Goal: Information Seeking & Learning: Learn about a topic

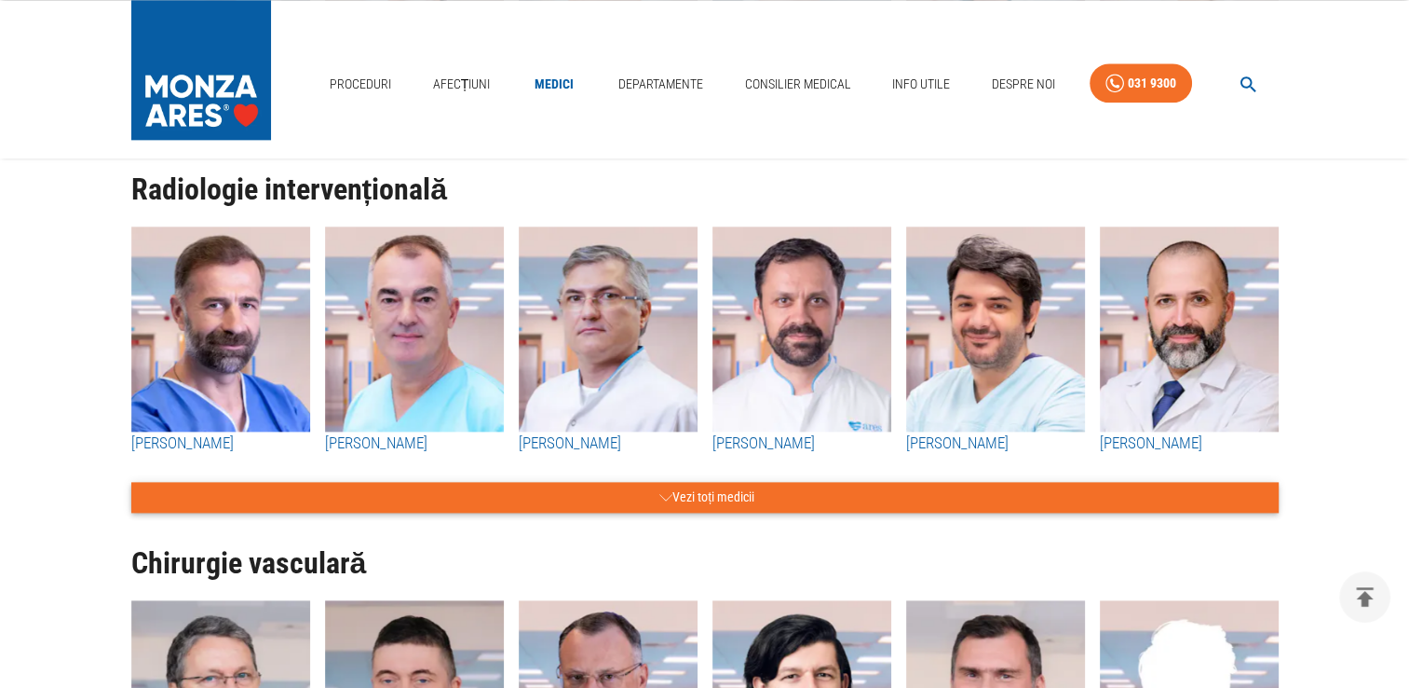
click at [635, 498] on button "Vezi toți medicii" at bounding box center [705, 497] width 1148 height 31
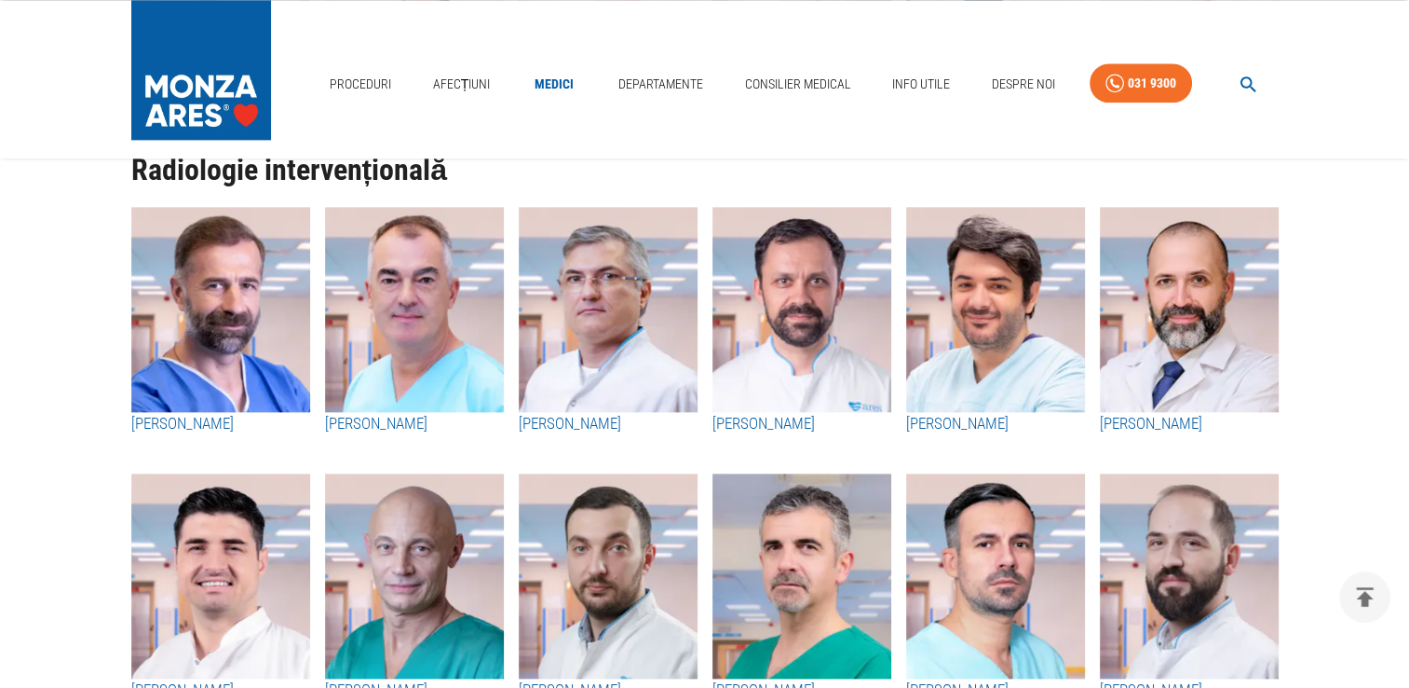
scroll to position [2329, 0]
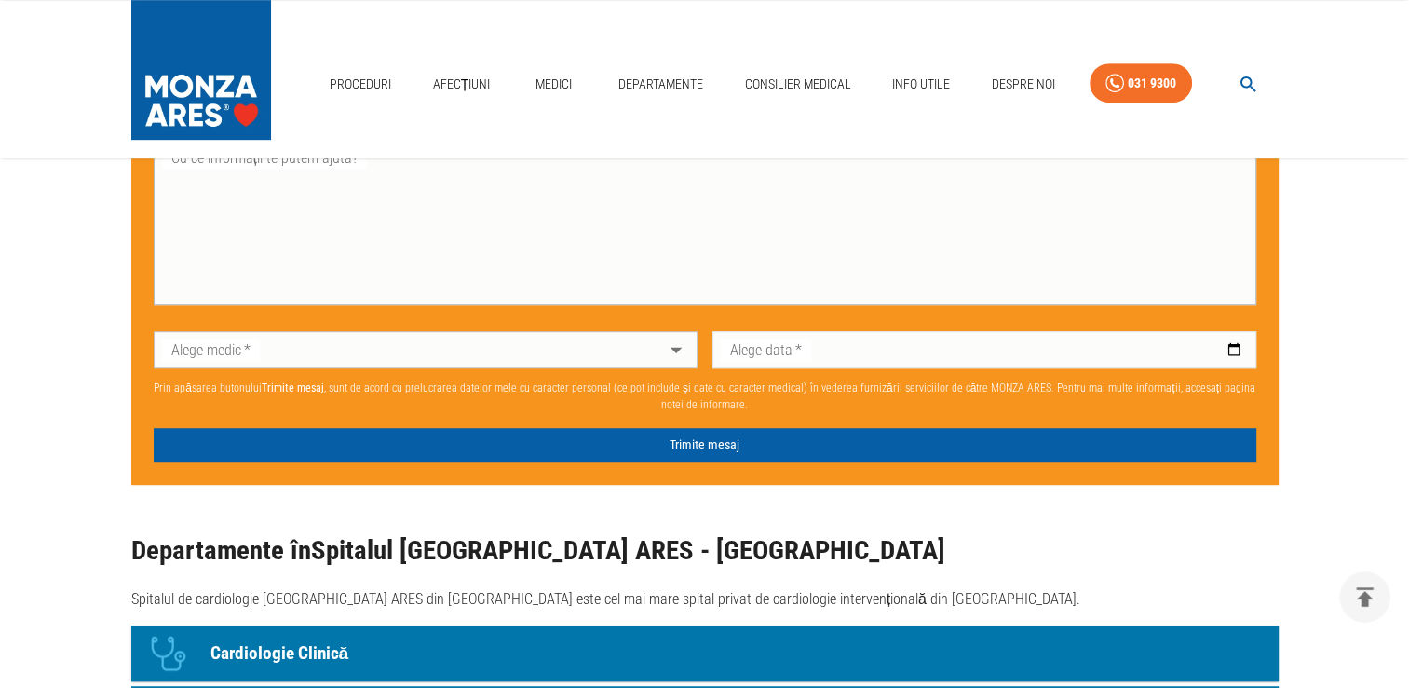
scroll to position [652, 0]
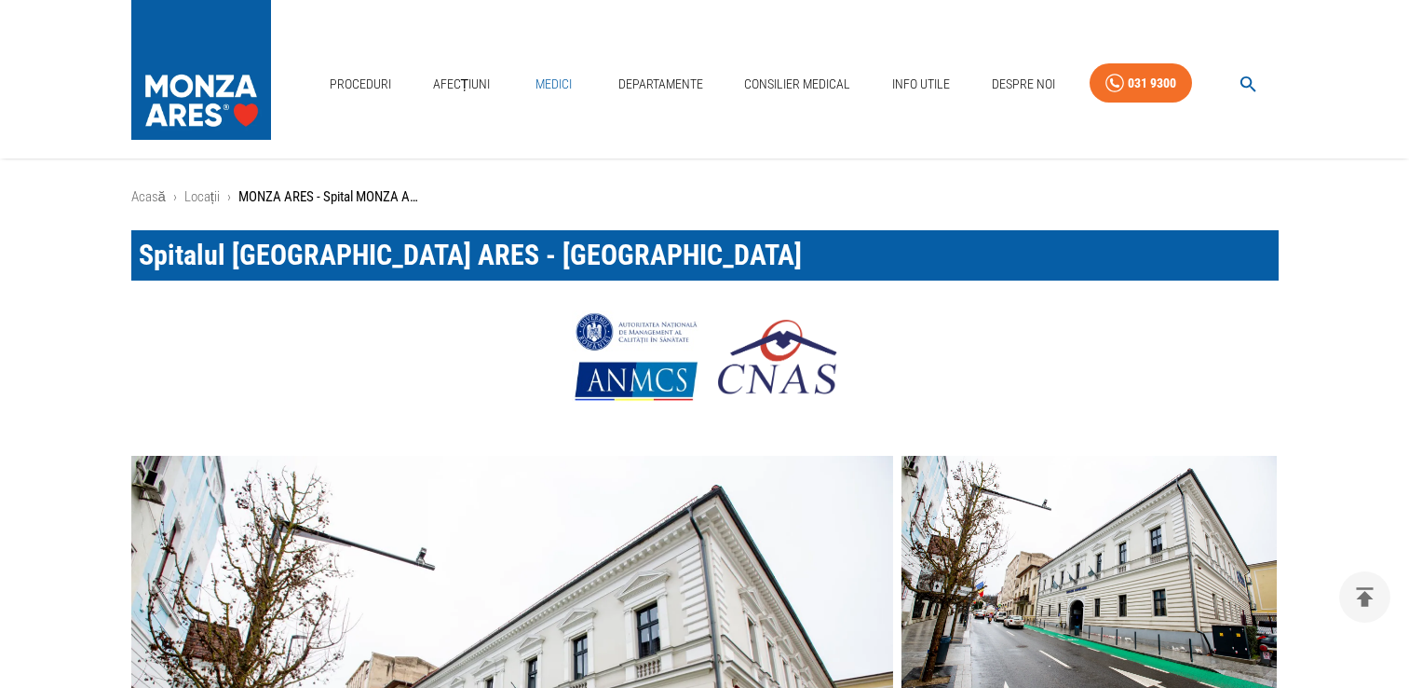
click at [546, 84] on link "Medici" at bounding box center [554, 84] width 60 height 38
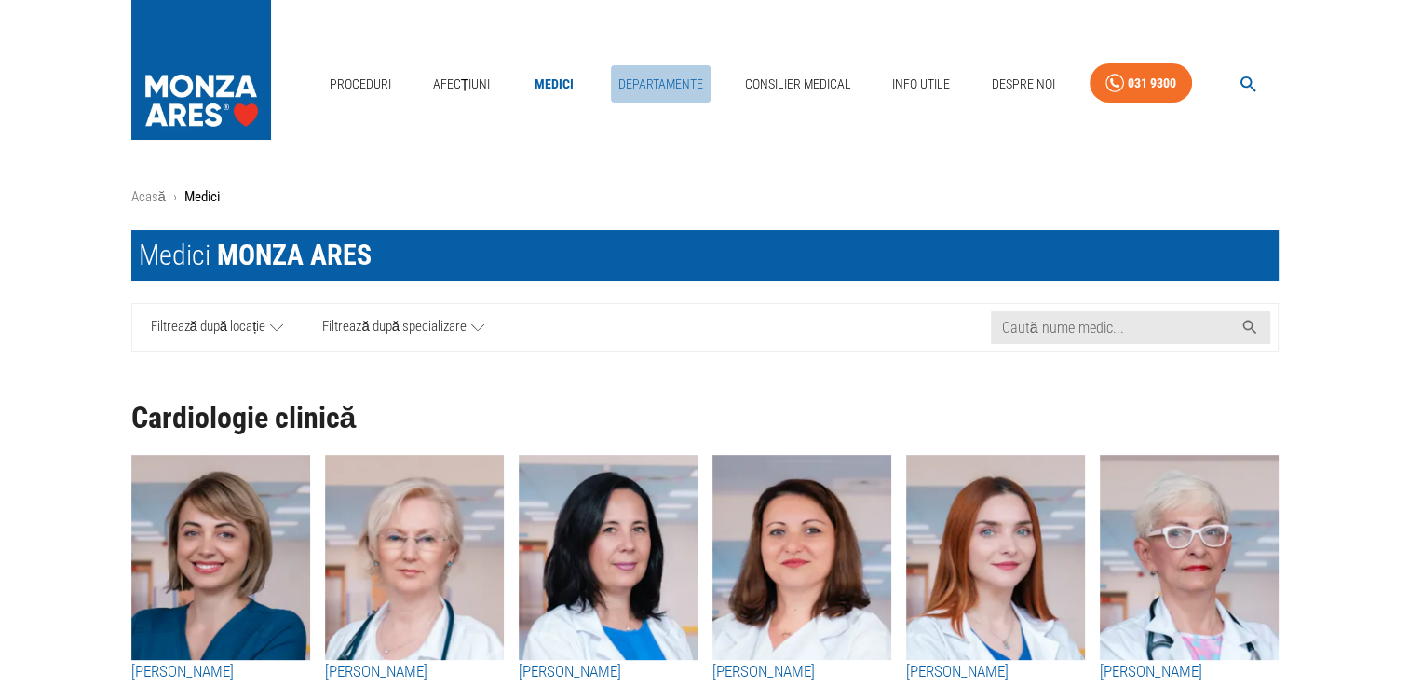
click at [640, 78] on link "Departamente" at bounding box center [661, 84] width 100 height 38
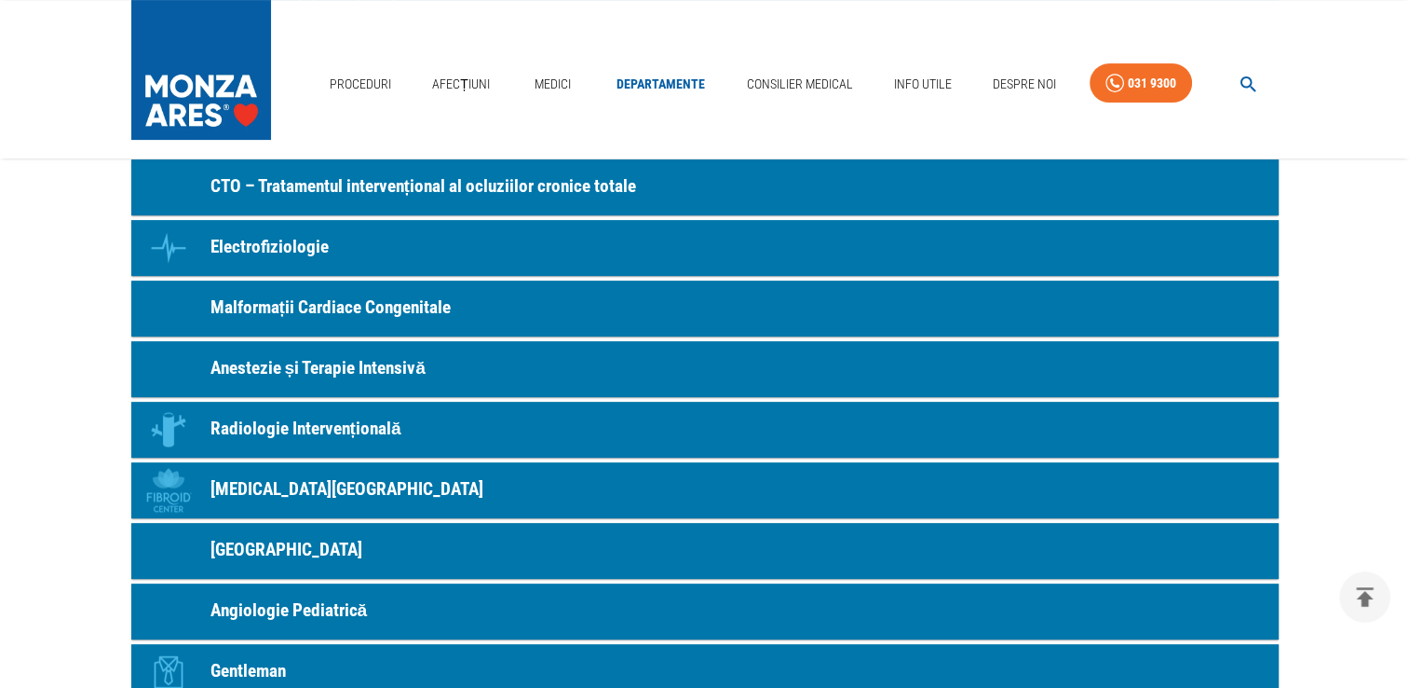
scroll to position [559, 0]
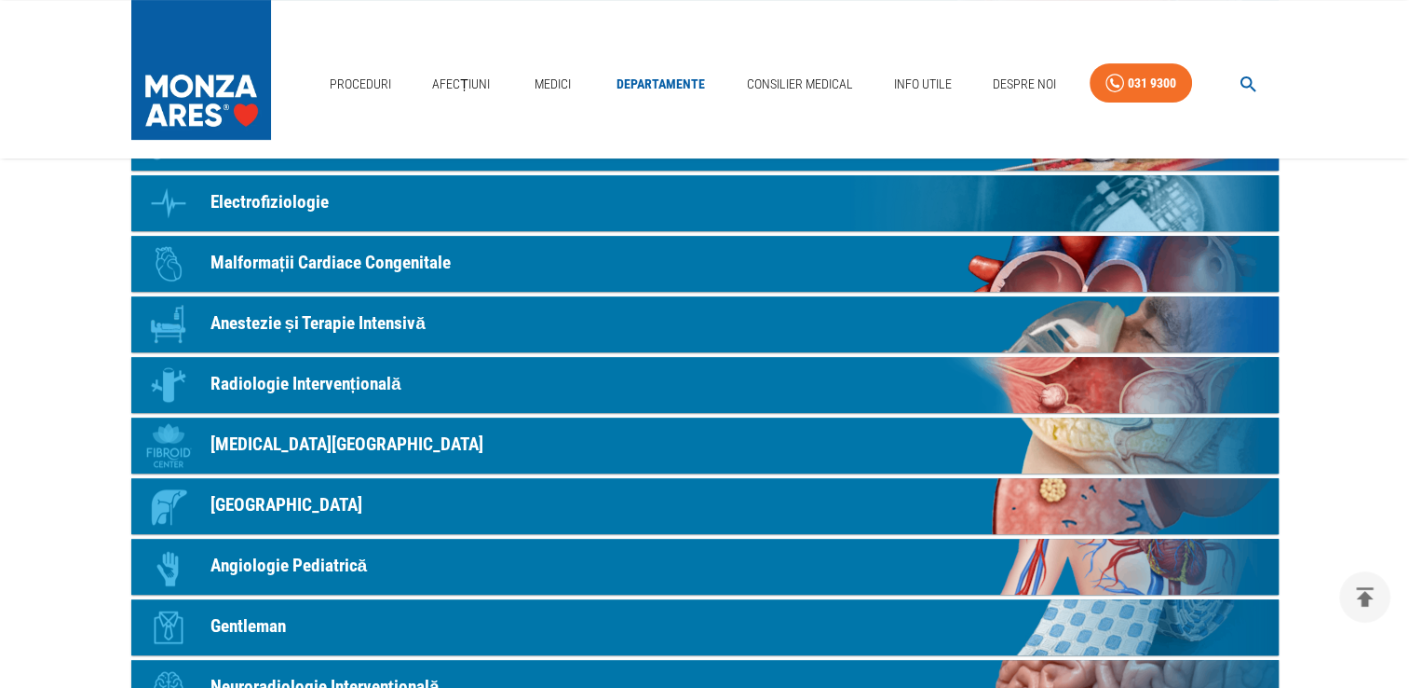
click at [358, 392] on p "Radiologie Intervențională" at bounding box center [306, 384] width 191 height 27
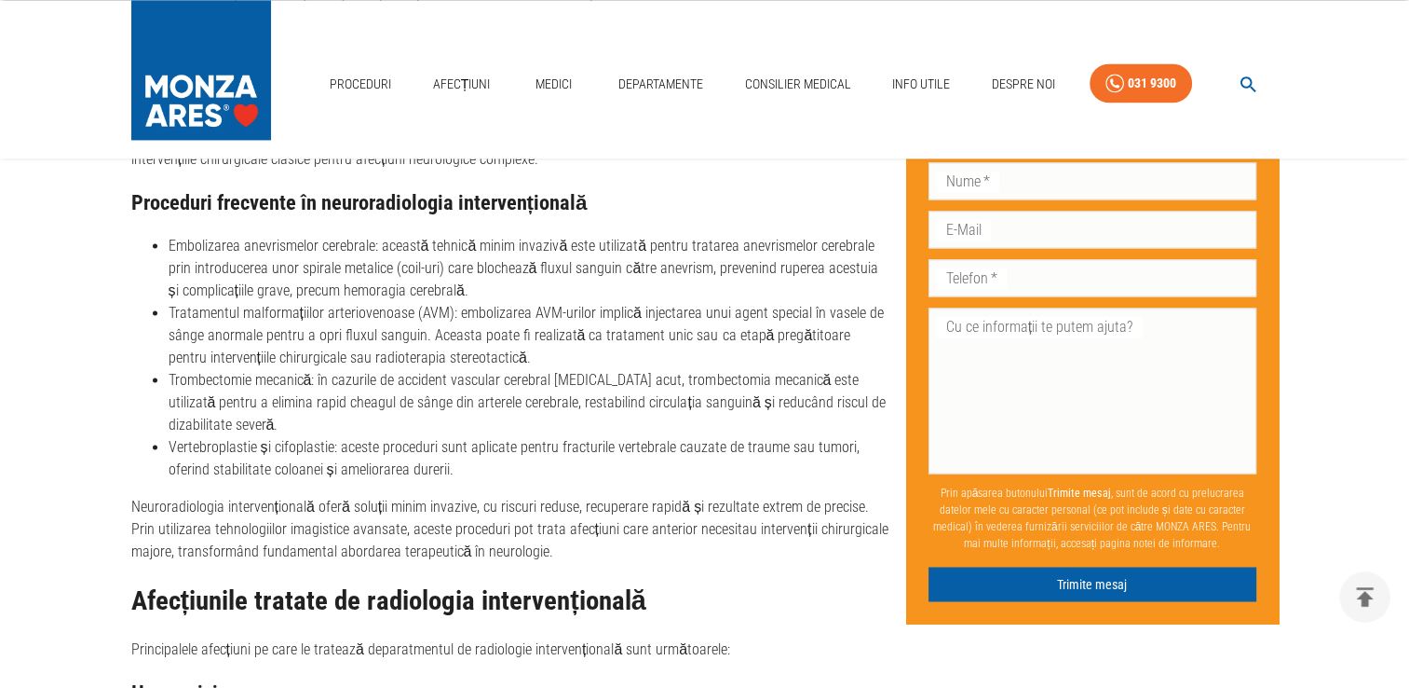
scroll to position [3074, 0]
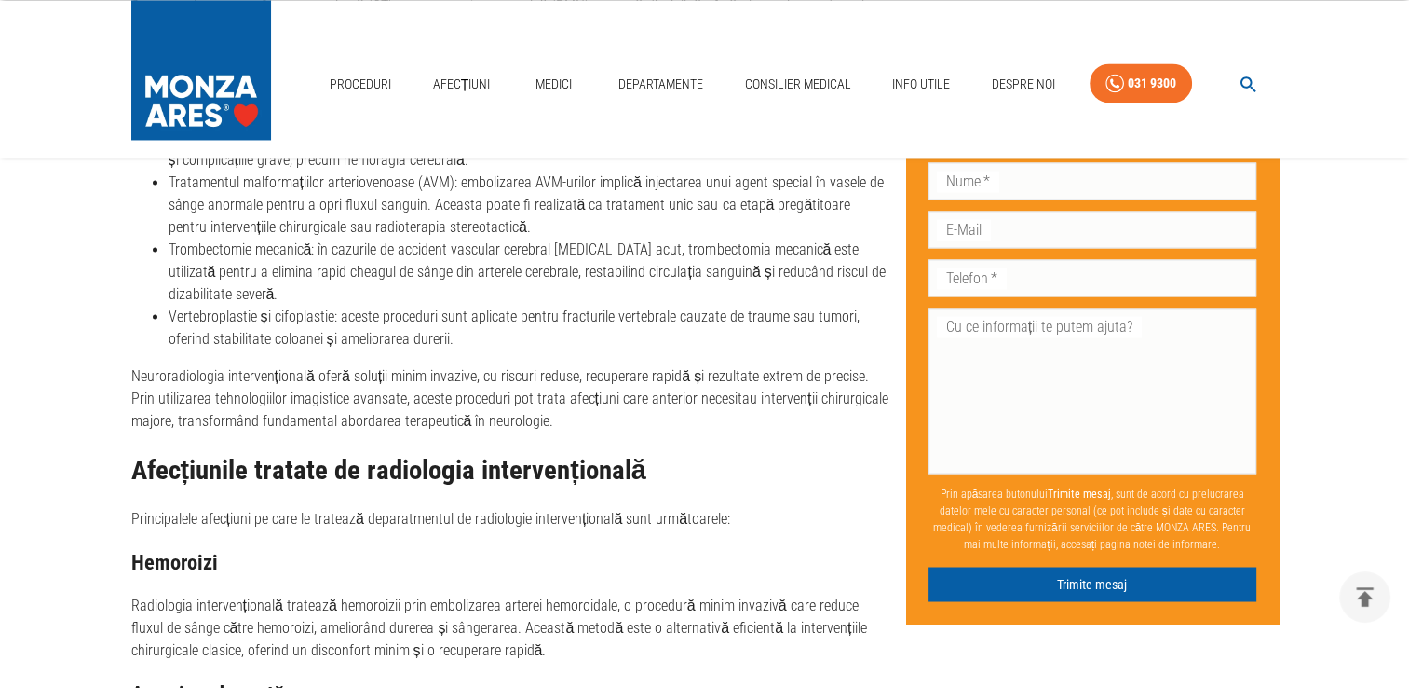
click at [517, 87] on nav "Proceduri Afecțiuni Medici Departamente Consilier Medical Info Utile Despre Noi…" at bounding box center [800, 79] width 957 height 62
click at [538, 83] on link "Medici" at bounding box center [554, 84] width 60 height 38
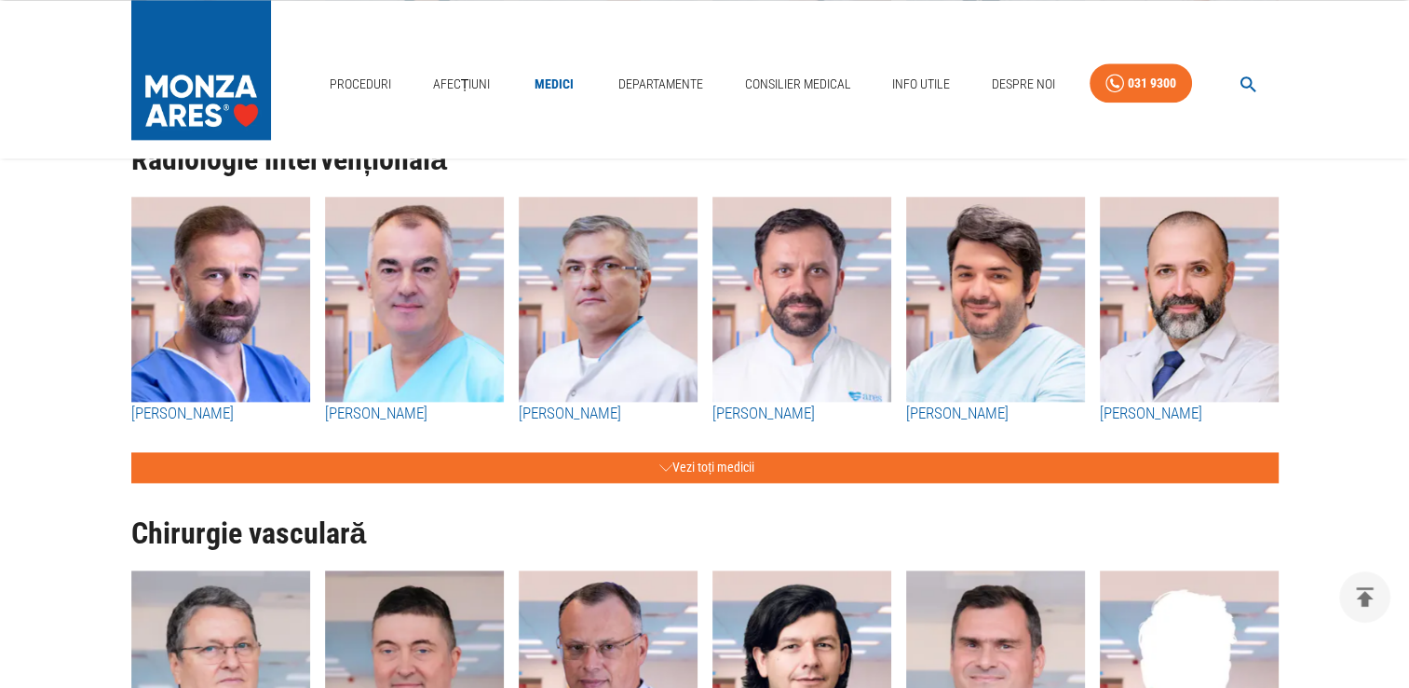
scroll to position [2329, 0]
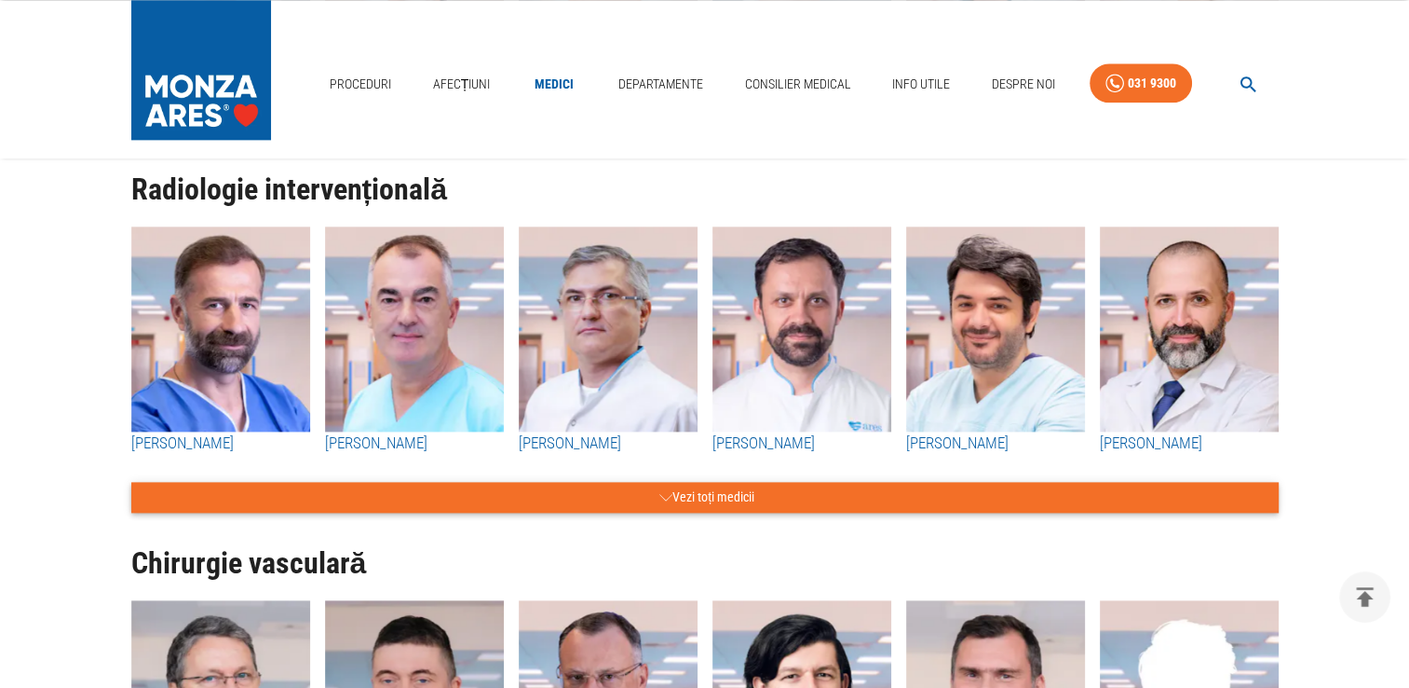
click at [704, 491] on button "Vezi toți medicii" at bounding box center [705, 497] width 1148 height 31
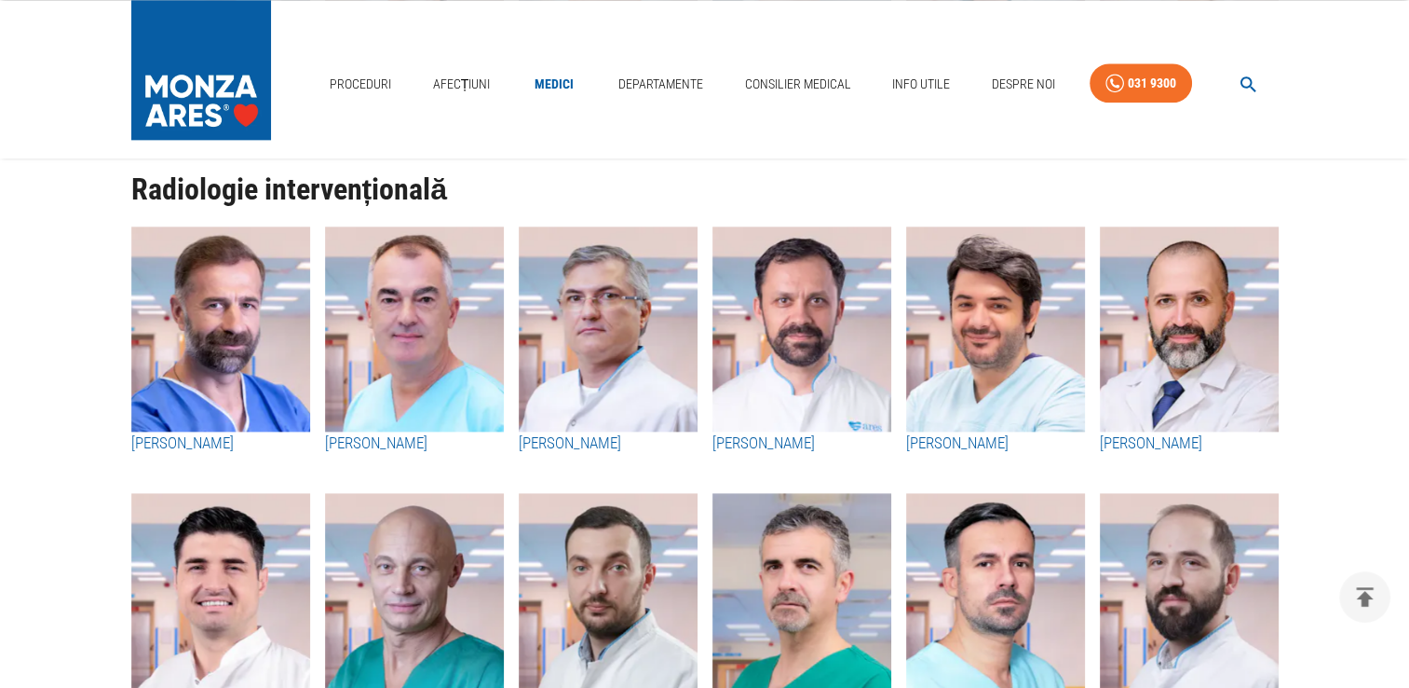
click at [238, 370] on img "button" at bounding box center [220, 328] width 179 height 205
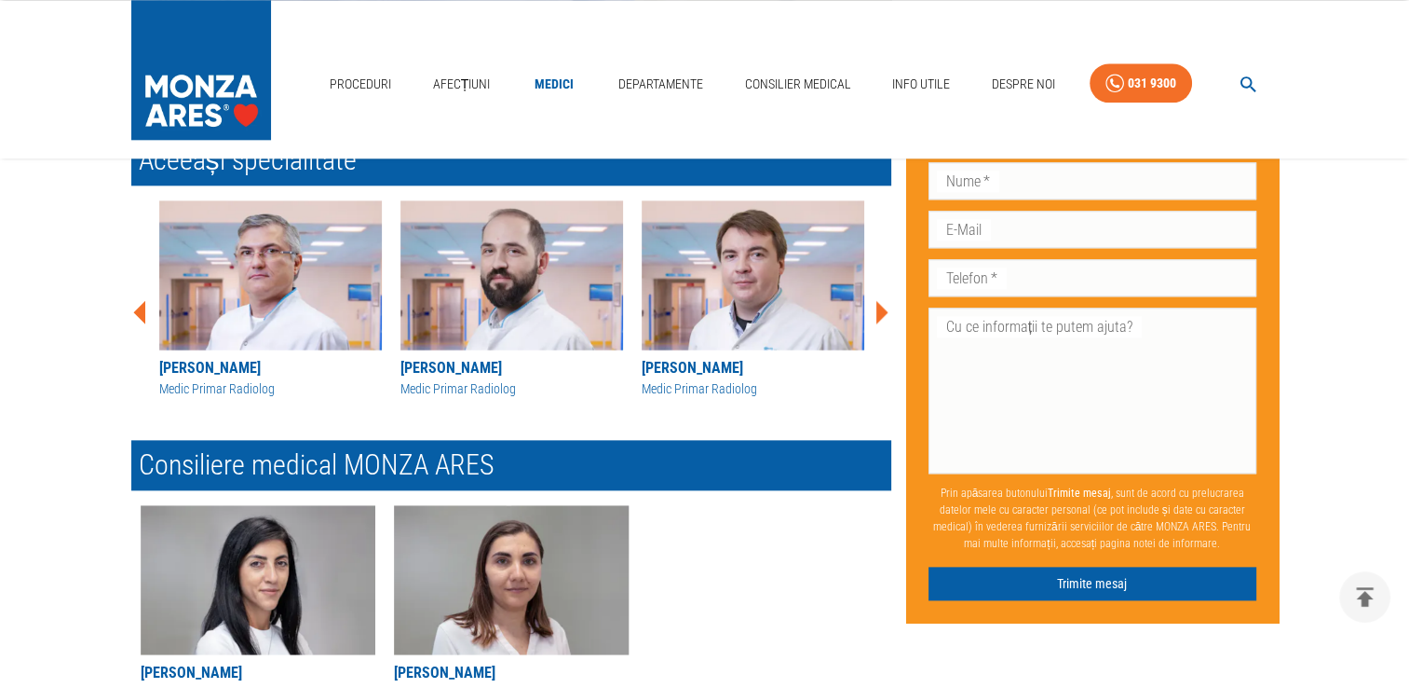
scroll to position [2210, 0]
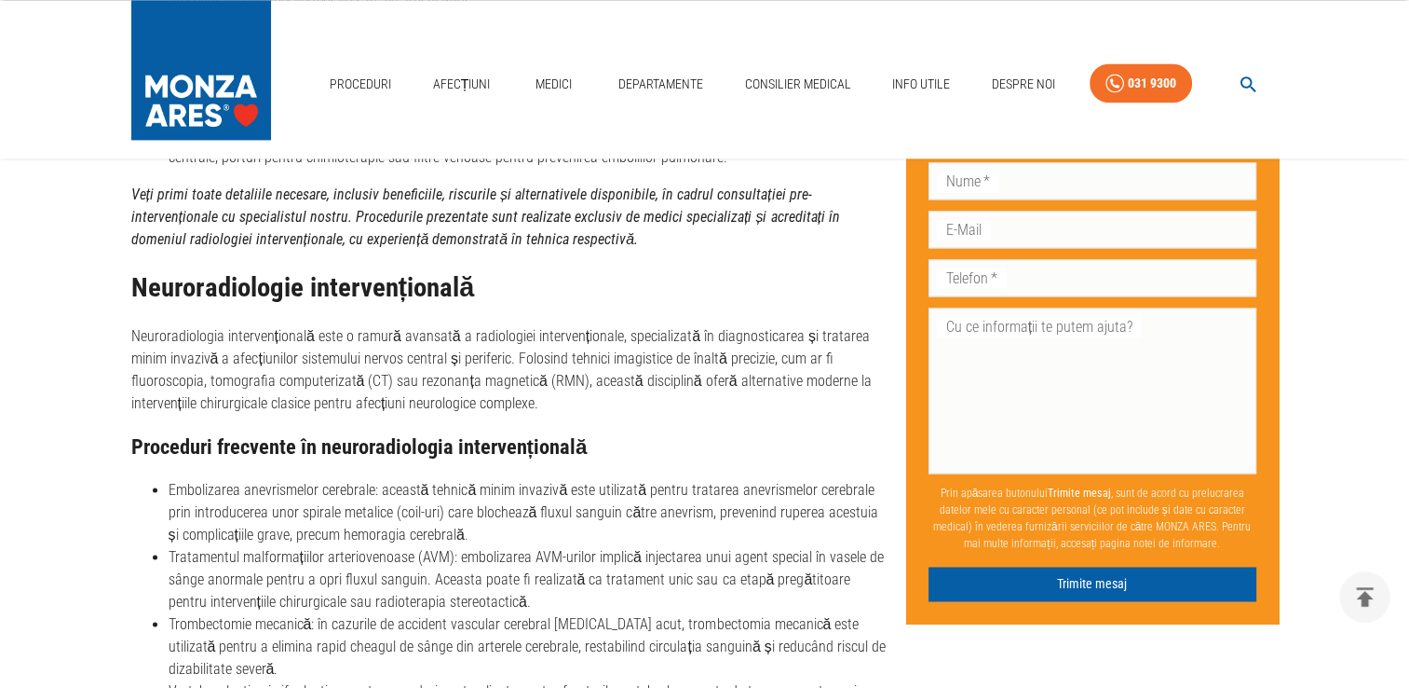
scroll to position [2515, 0]
